Goal: Task Accomplishment & Management: Complete application form

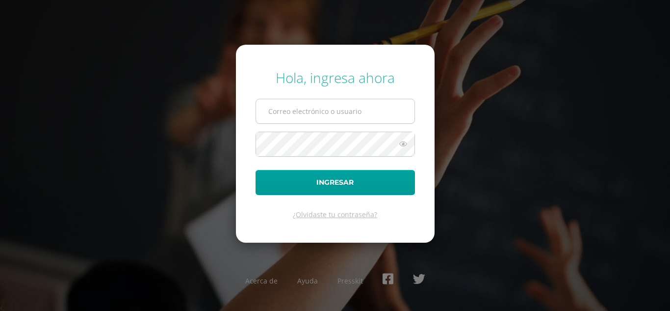
click at [285, 111] on input "text" at bounding box center [335, 111] width 159 height 24
type input "[EMAIL_ADDRESS][DOMAIN_NAME]"
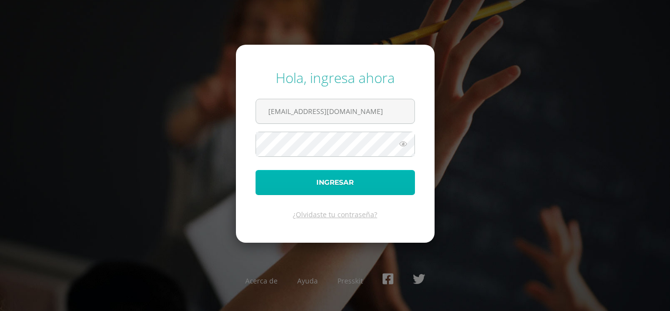
click at [299, 180] on button "Ingresar" at bounding box center [335, 182] width 159 height 25
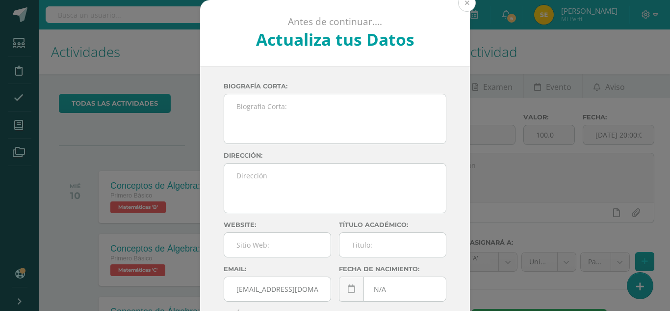
click at [464, 4] on button at bounding box center [467, 3] width 18 height 18
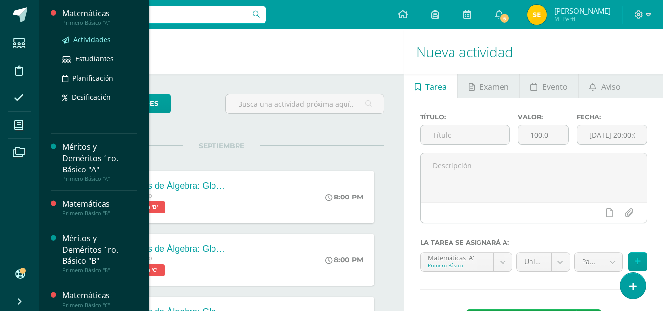
click at [87, 37] on span "Actividades" at bounding box center [92, 39] width 38 height 9
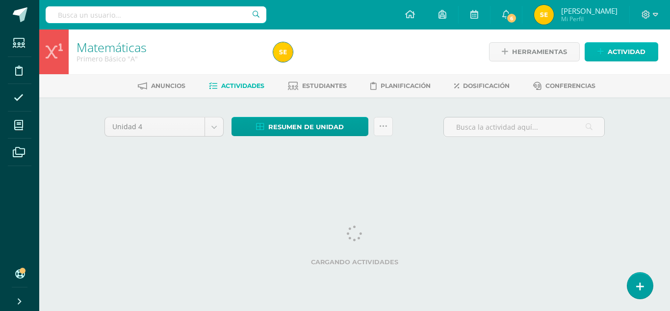
click at [628, 51] on span "Actividad" at bounding box center [627, 52] width 38 height 18
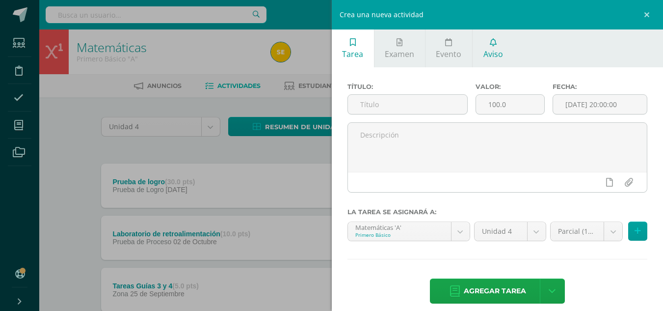
click at [492, 45] on icon at bounding box center [493, 42] width 7 height 8
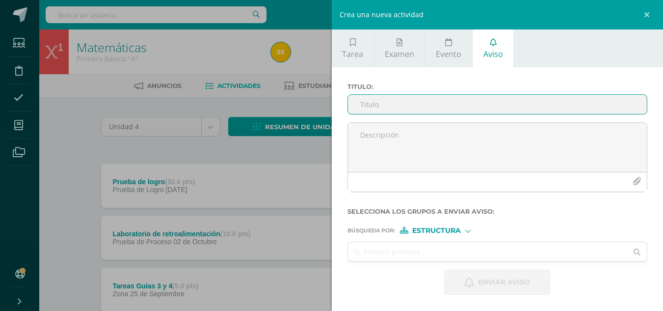
click at [406, 107] on input "Titulo :" at bounding box center [497, 104] width 299 height 19
type input "Volumen de esferas"
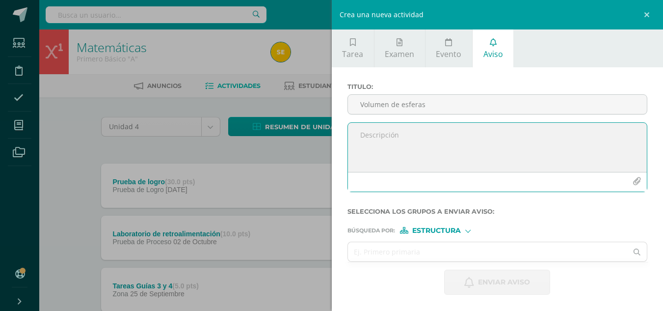
click at [376, 140] on textarea at bounding box center [497, 147] width 299 height 49
paste textarea "Realiza los siguientes ejercicios en tu cuaderno. Debes encontrar el volumen de…"
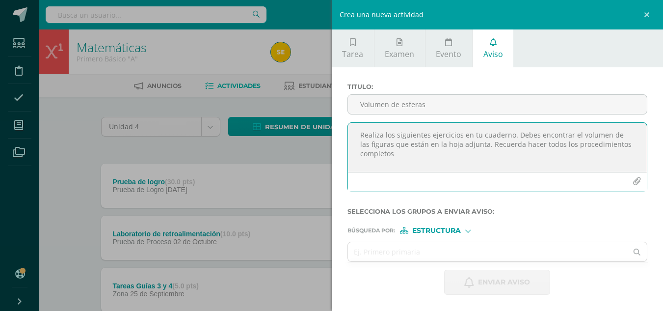
type textarea "Realiza los siguientes ejercicios en tu cuaderno. Debes encontrar el volumen de…"
click at [638, 178] on icon "button" at bounding box center [637, 181] width 8 height 8
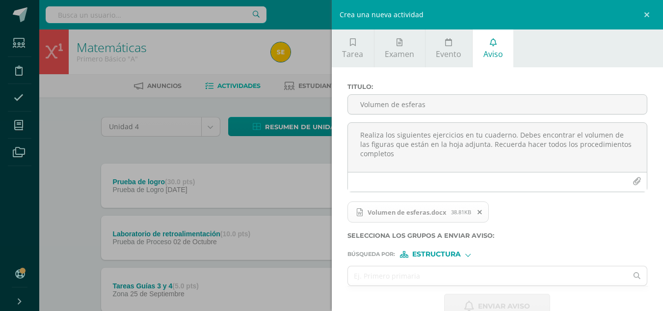
click at [469, 254] on div at bounding box center [467, 253] width 5 height 5
click at [356, 276] on input "text" at bounding box center [488, 275] width 280 height 19
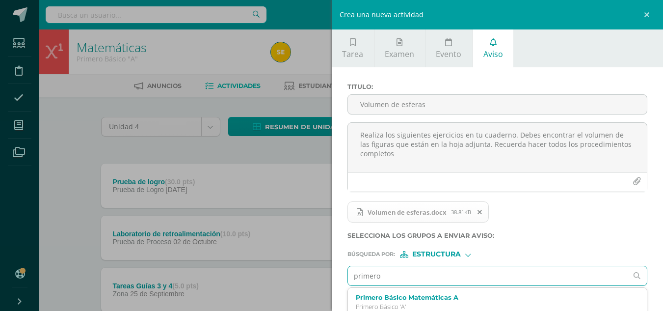
type input "primero"
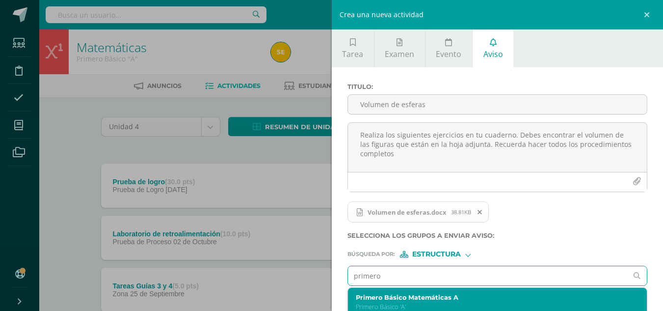
click at [386, 300] on label "Primero Básico Matemáticas A" at bounding box center [491, 296] width 271 height 7
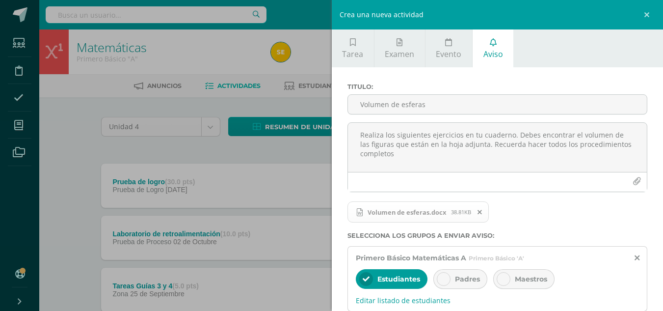
click at [446, 278] on icon at bounding box center [443, 278] width 7 height 7
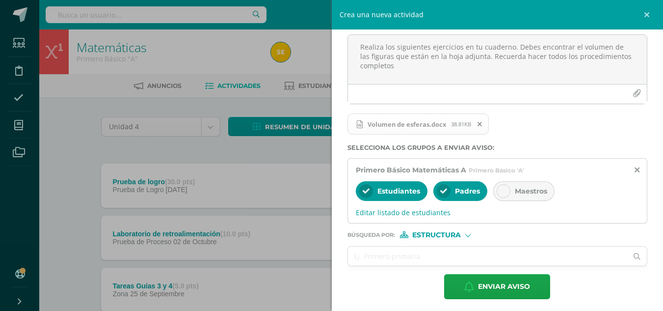
scroll to position [92, 0]
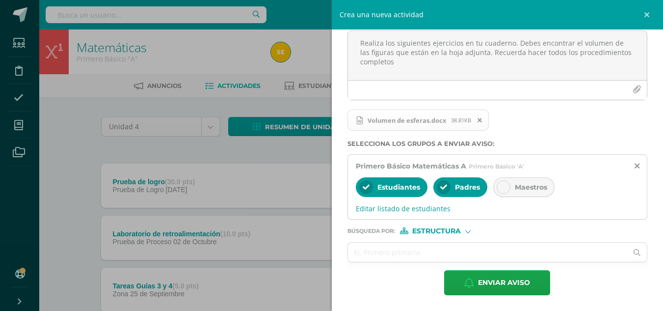
click at [466, 231] on div at bounding box center [468, 231] width 4 height 4
click at [447, 254] on span "Persona" at bounding box center [440, 256] width 35 height 5
click at [431, 257] on input "text" at bounding box center [488, 251] width 280 height 19
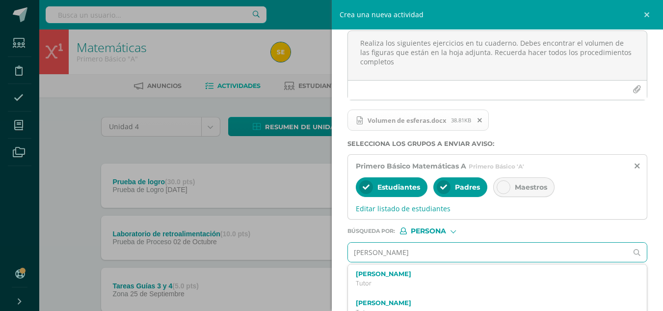
type input "[PERSON_NAME]"
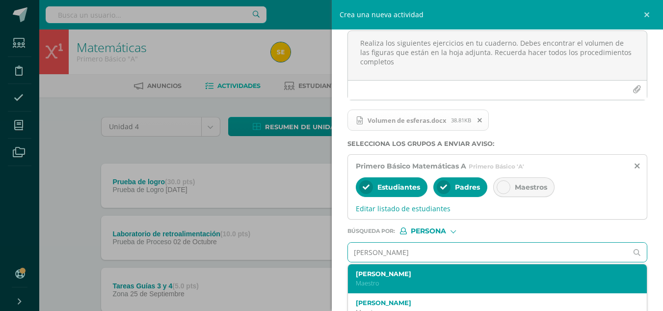
click at [417, 277] on label "[PERSON_NAME]" at bounding box center [491, 273] width 271 height 7
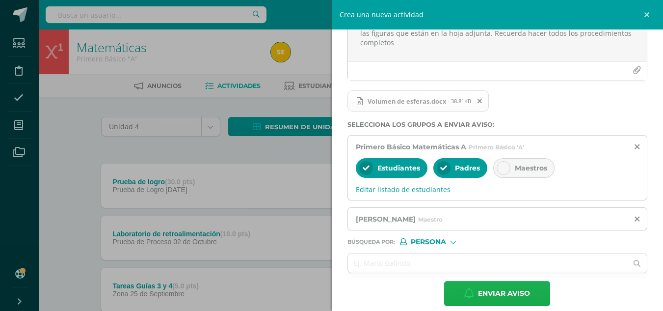
scroll to position [122, 0]
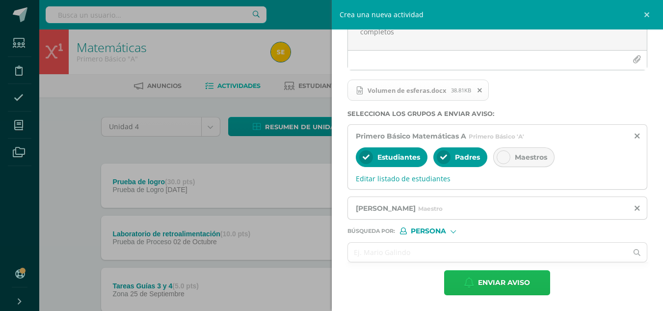
click at [486, 284] on span "Enviar aviso" at bounding box center [504, 282] width 52 height 24
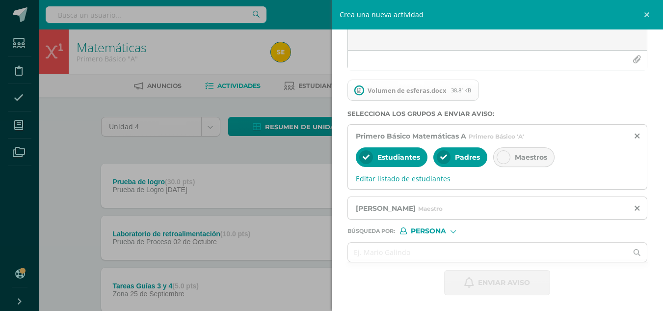
scroll to position [0, 0]
